Goal: Book appointment/travel/reservation

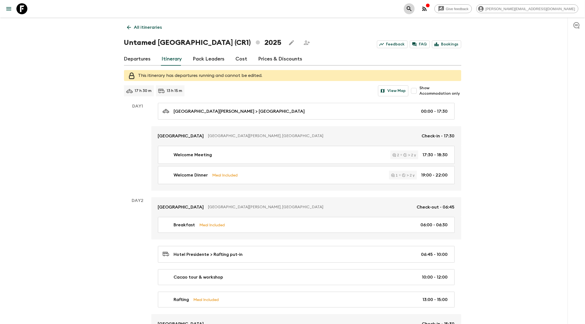
click at [413, 8] on icon "search adventures" at bounding box center [409, 8] width 7 height 7
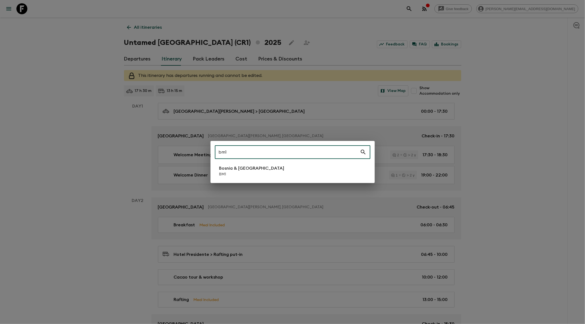
type input "bm1"
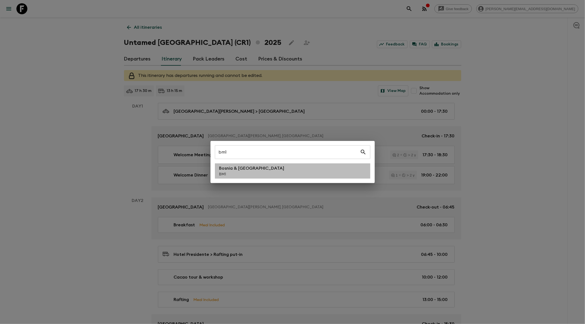
click at [239, 174] on p "BM1" at bounding box center [251, 174] width 65 height 5
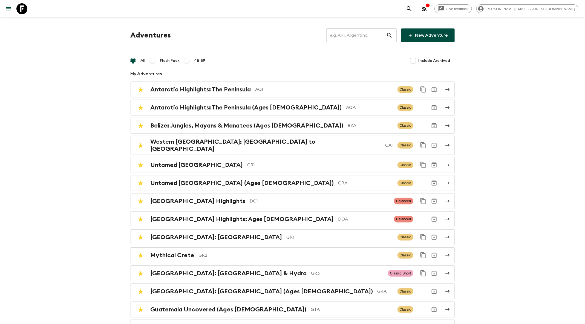
click at [360, 36] on input "text" at bounding box center [356, 35] width 60 height 15
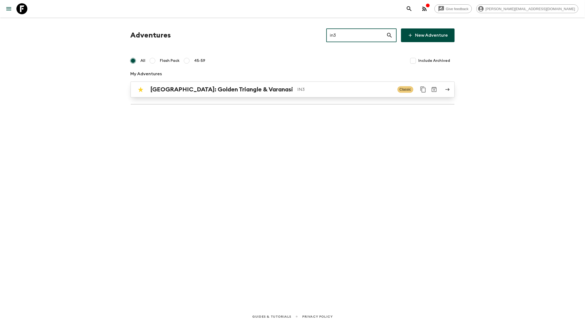
type input "in3"
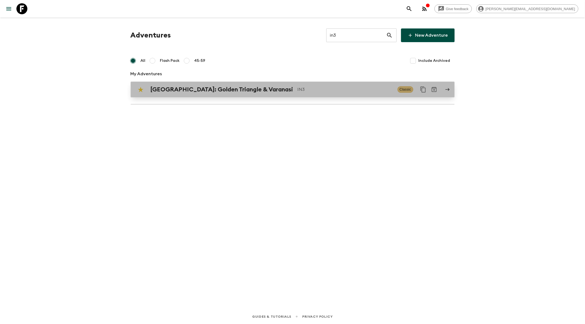
click at [317, 88] on p "IN3" at bounding box center [346, 89] width 96 height 7
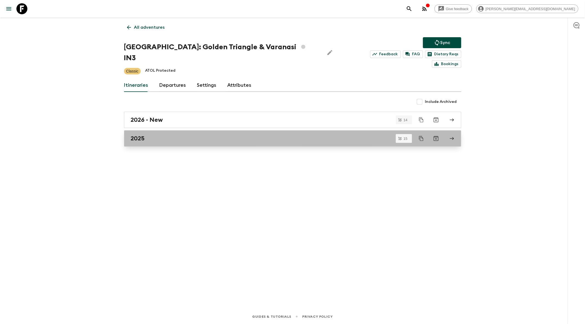
click at [195, 135] on div "2025" at bounding box center [287, 138] width 313 height 7
